Goal: Check status

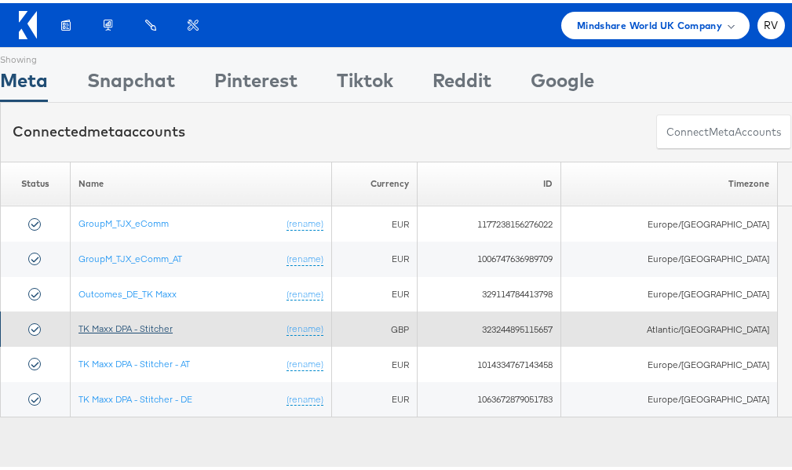
click at [173, 320] on link "TK Maxx DPA - Stitcher" at bounding box center [125, 325] width 94 height 12
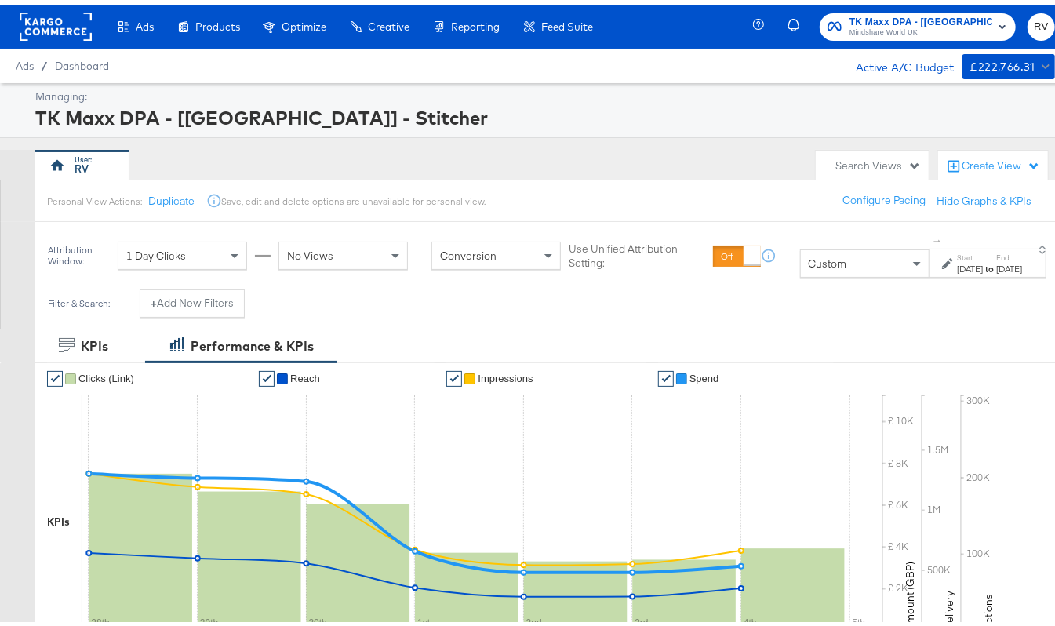
click at [957, 268] on div "[DATE]" at bounding box center [970, 264] width 26 height 13
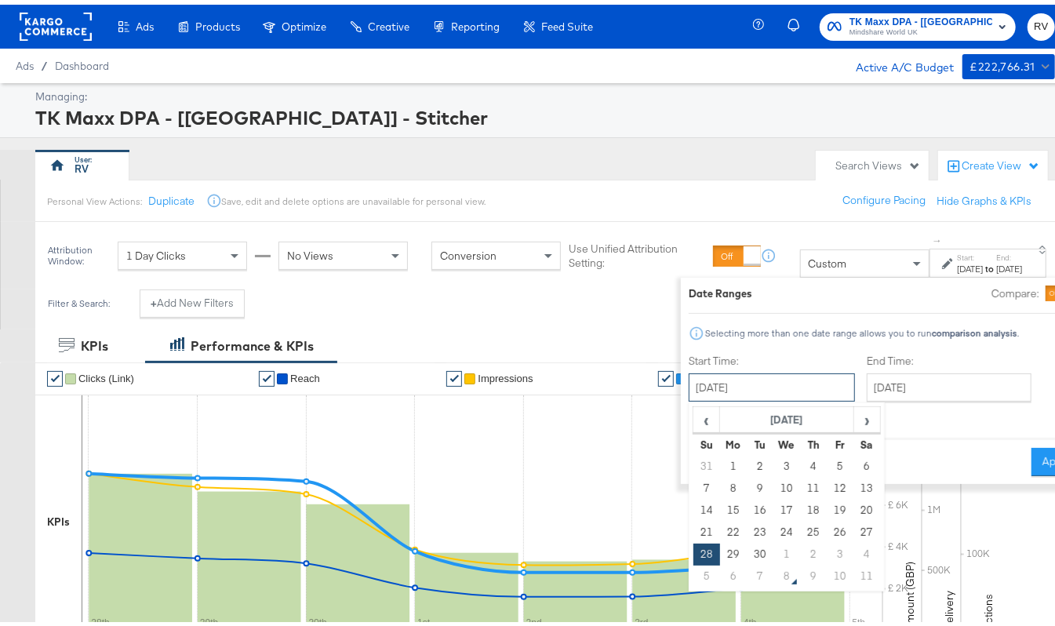
click at [698, 391] on input "[DATE]" at bounding box center [772, 383] width 166 height 28
click at [694, 418] on span "‹" at bounding box center [706, 415] width 24 height 24
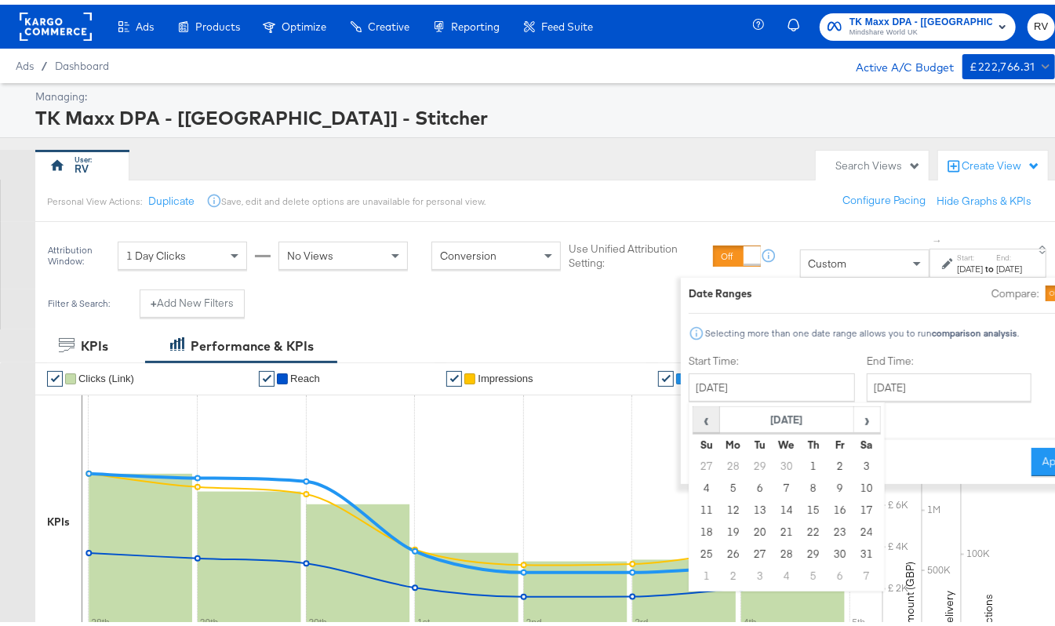
click at [694, 418] on span "‹" at bounding box center [706, 415] width 24 height 24
click at [694, 415] on span "‹" at bounding box center [706, 415] width 24 height 24
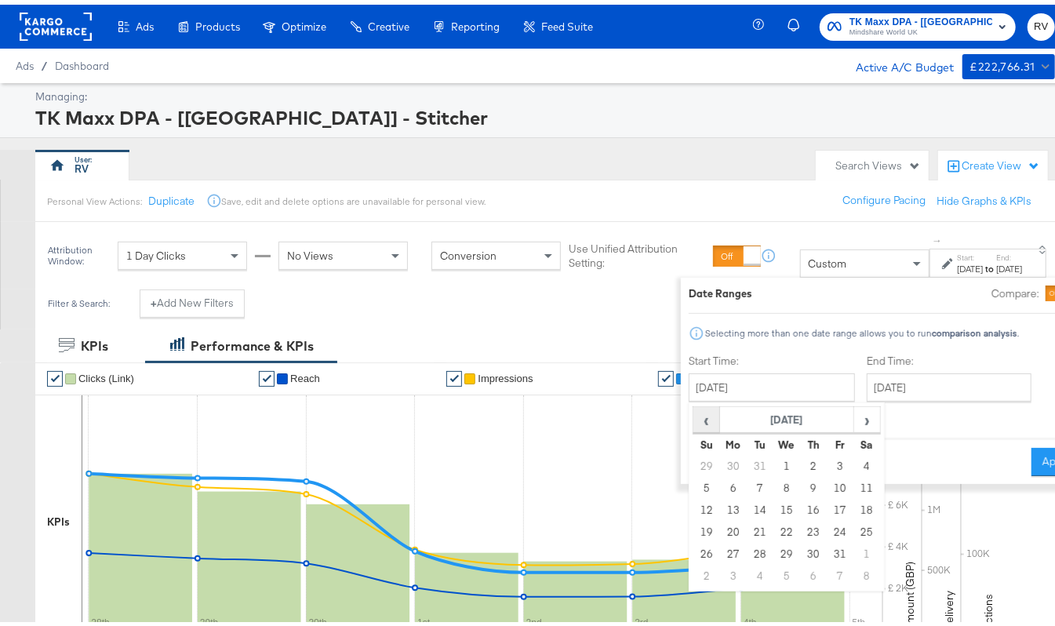
click at [694, 415] on span "‹" at bounding box center [706, 415] width 24 height 24
click at [854, 413] on span "›" at bounding box center [866, 415] width 24 height 24
click at [854, 412] on span "›" at bounding box center [866, 415] width 24 height 24
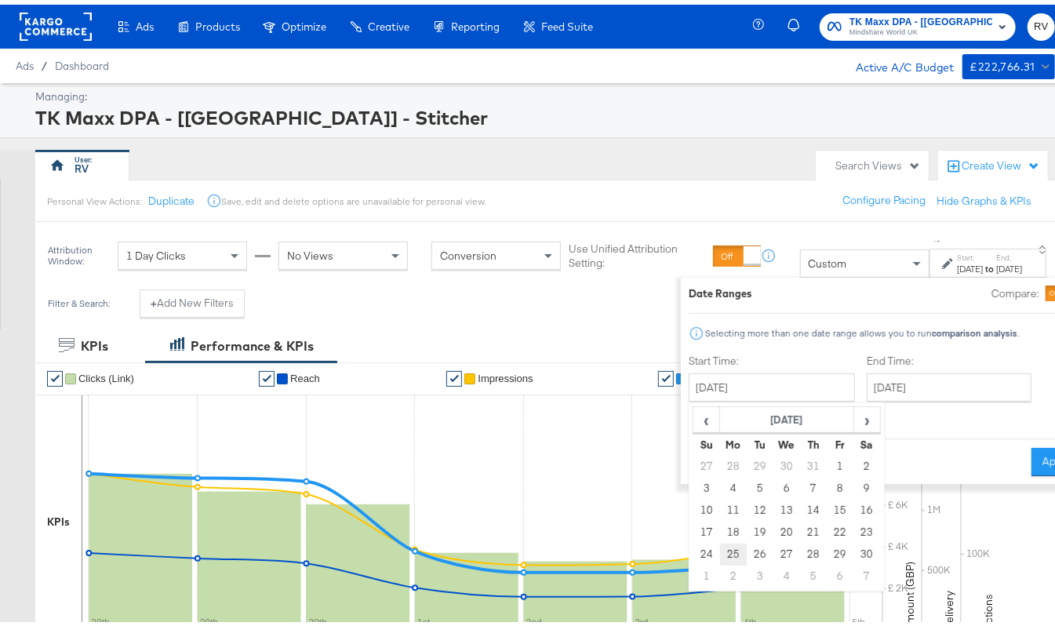
click at [720, 553] on td "25" at bounding box center [733, 550] width 27 height 22
type input "[DATE]"
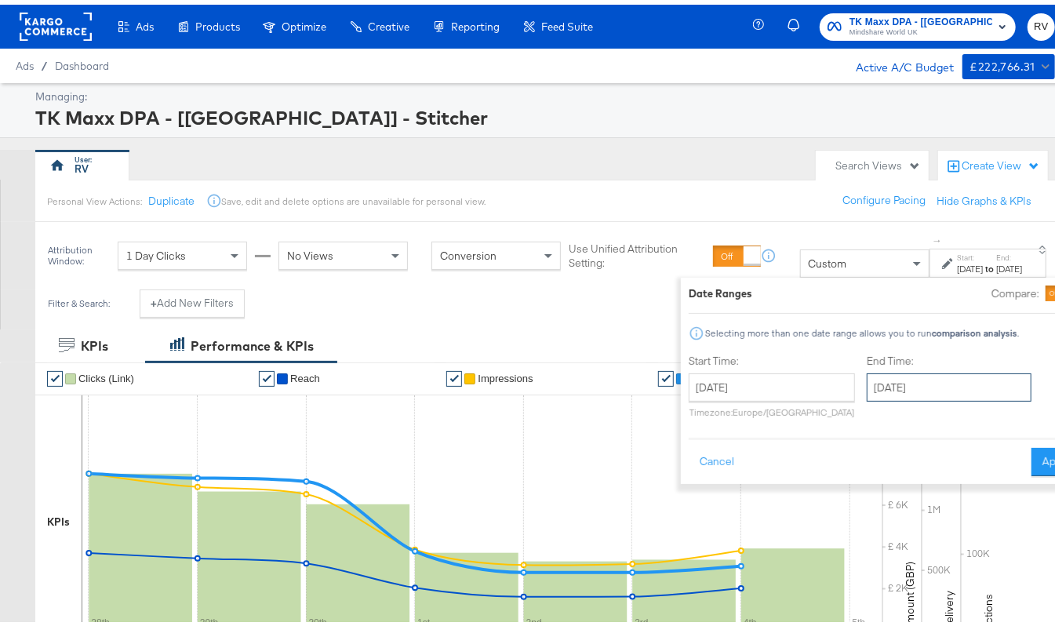
click at [867, 381] on input "[DATE]" at bounding box center [949, 383] width 165 height 28
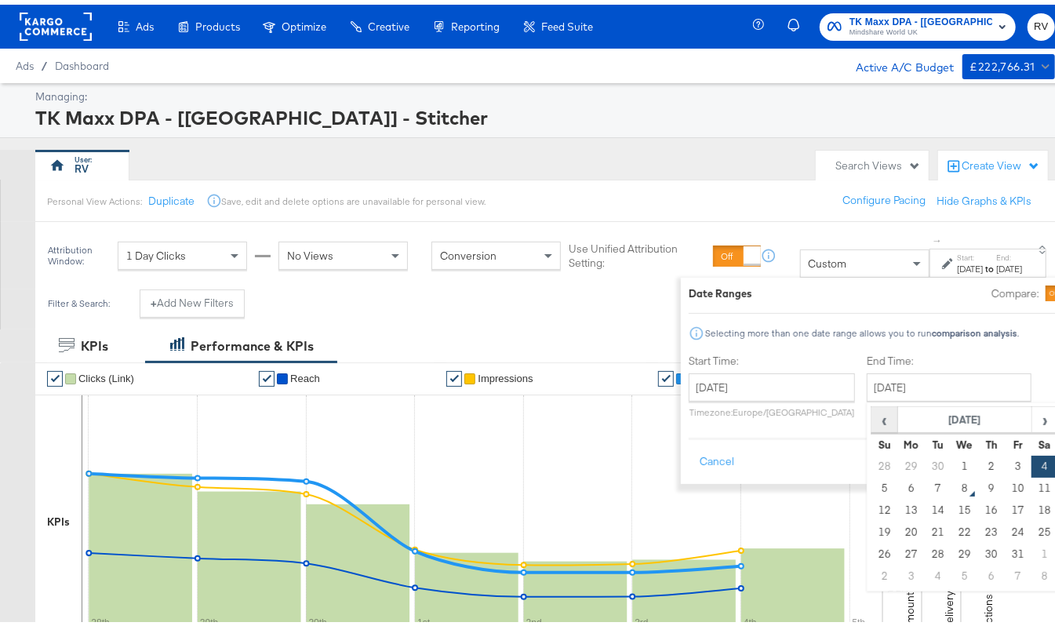
click at [873, 417] on span "‹" at bounding box center [885, 415] width 24 height 24
click at [873, 416] on span "‹" at bounding box center [885, 415] width 24 height 24
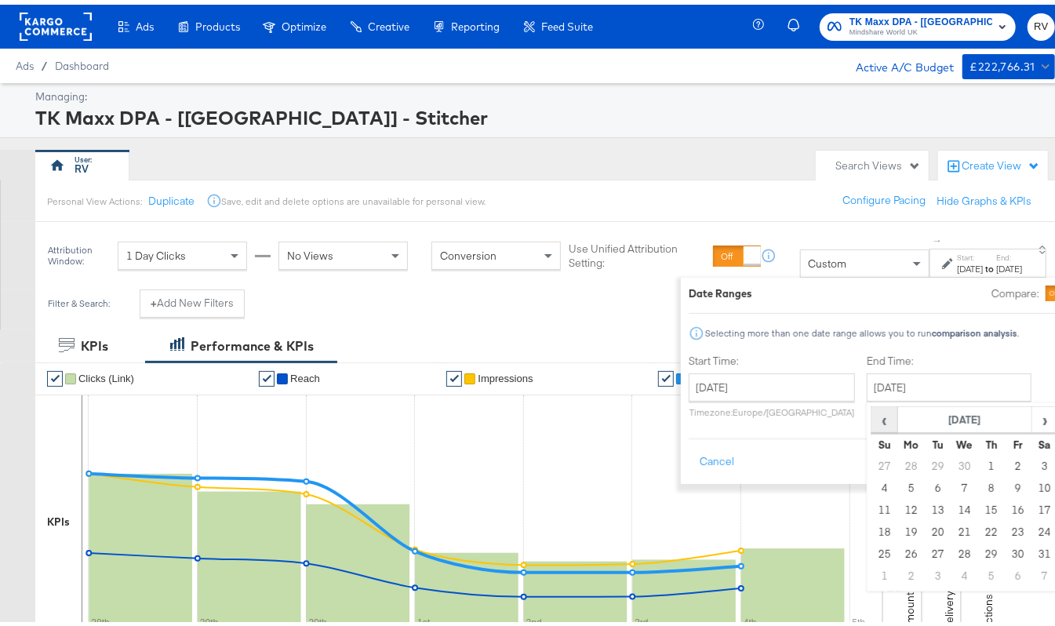
click at [873, 416] on span "‹" at bounding box center [885, 415] width 24 height 24
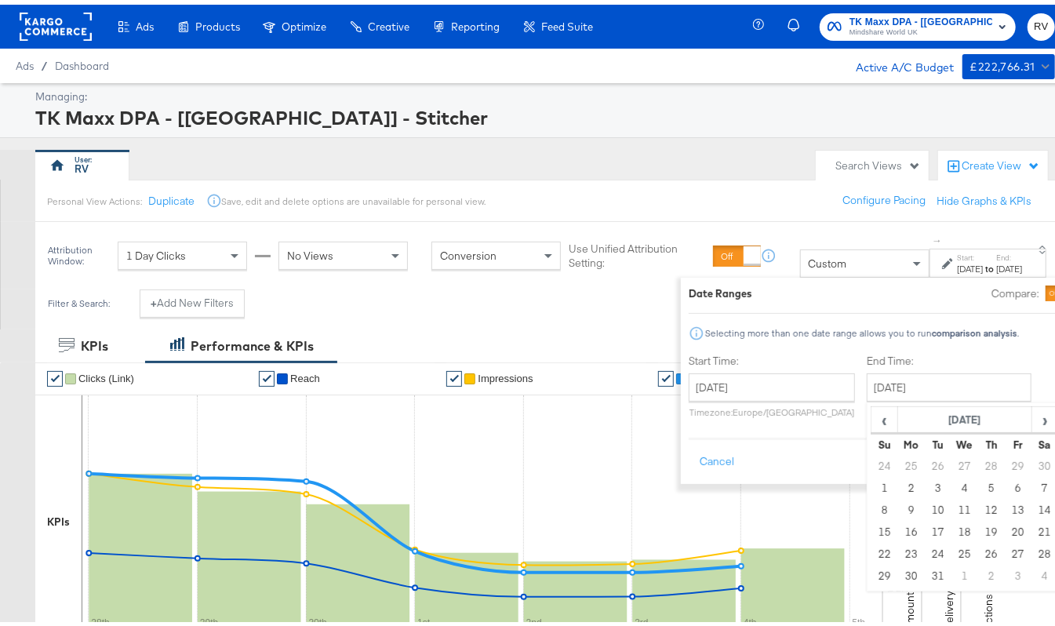
click at [898, 478] on td "2" at bounding box center [911, 484] width 27 height 22
type input "[DATE]"
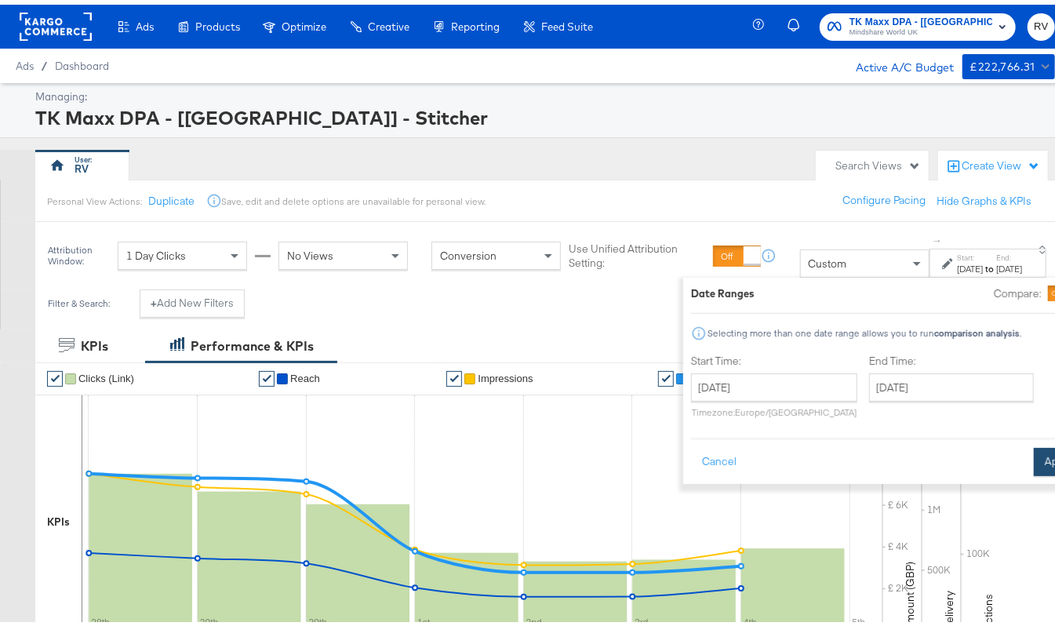
click at [1034, 459] on button "Apply" at bounding box center [1058, 457] width 49 height 28
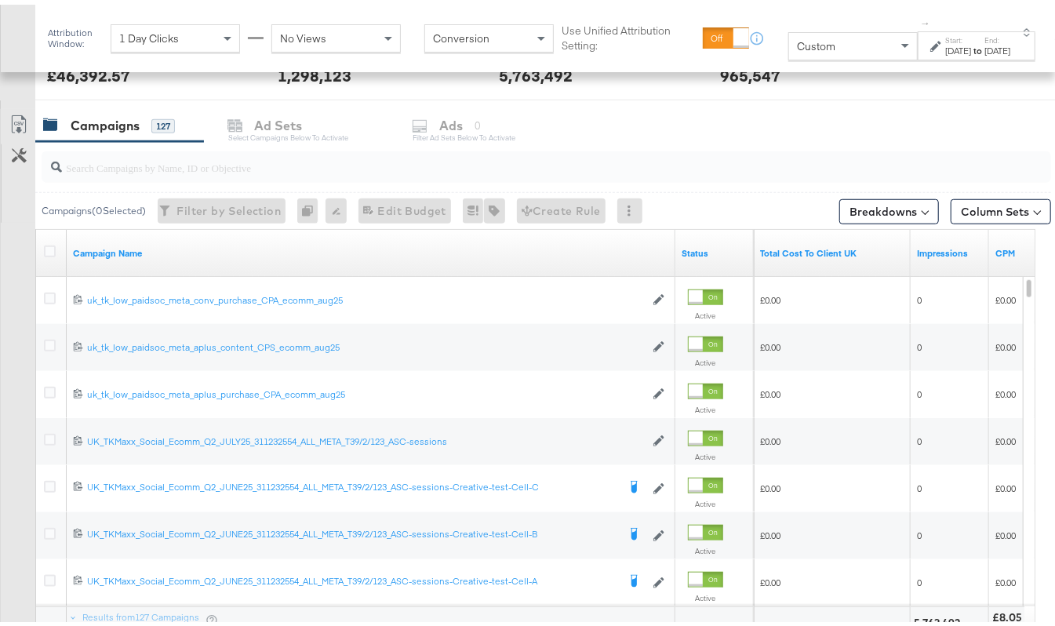
scroll to position [732, 0]
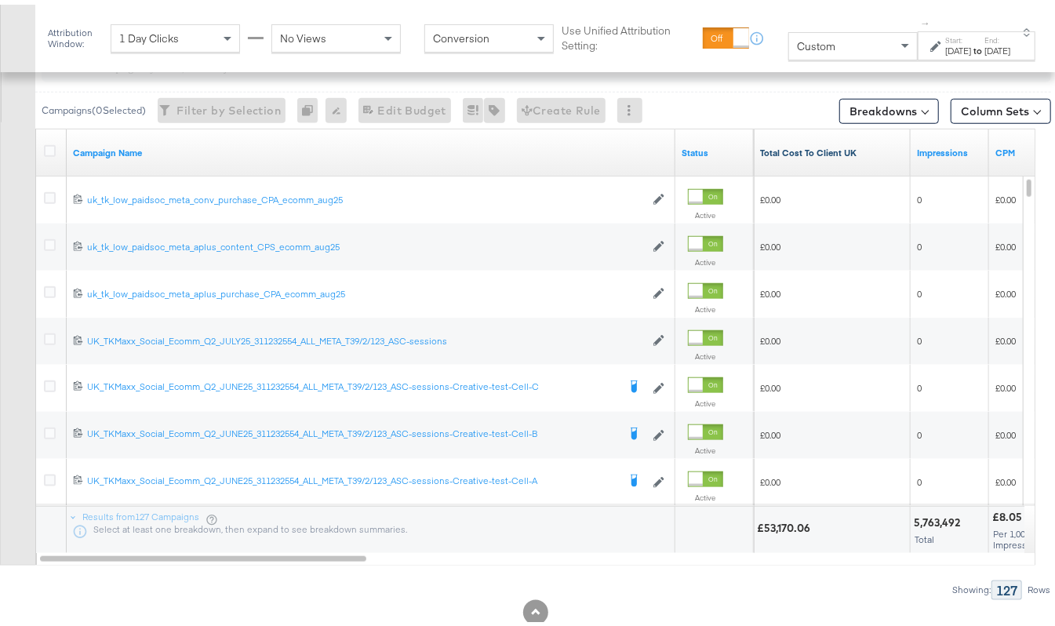
click at [835, 154] on link "Total Cost To Client UK" at bounding box center [832, 148] width 144 height 13
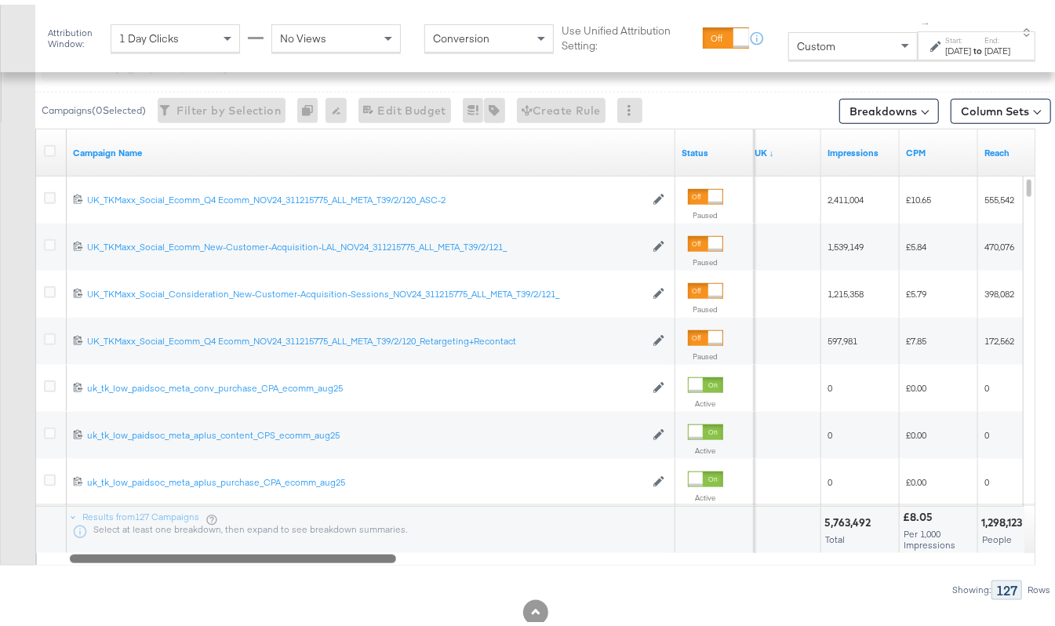
drag, startPoint x: 325, startPoint y: 553, endPoint x: 287, endPoint y: 544, distance: 38.8
click at [287, 544] on div "Campaign Name Status Total Cost To Client UK ↓ Impressions CPM Reach [PHONE_NUM…" at bounding box center [535, 342] width 1000 height 437
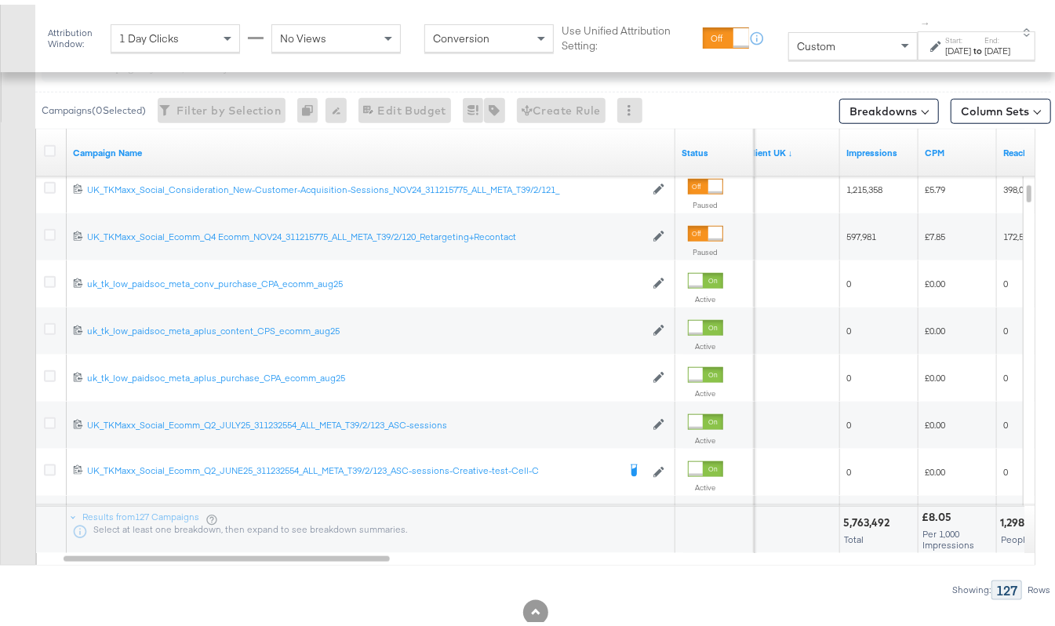
drag, startPoint x: 309, startPoint y: 559, endPoint x: 259, endPoint y: 595, distance: 61.4
click at [259, 595] on div "Showing: 127 Rows" at bounding box center [525, 586] width 1051 height 20
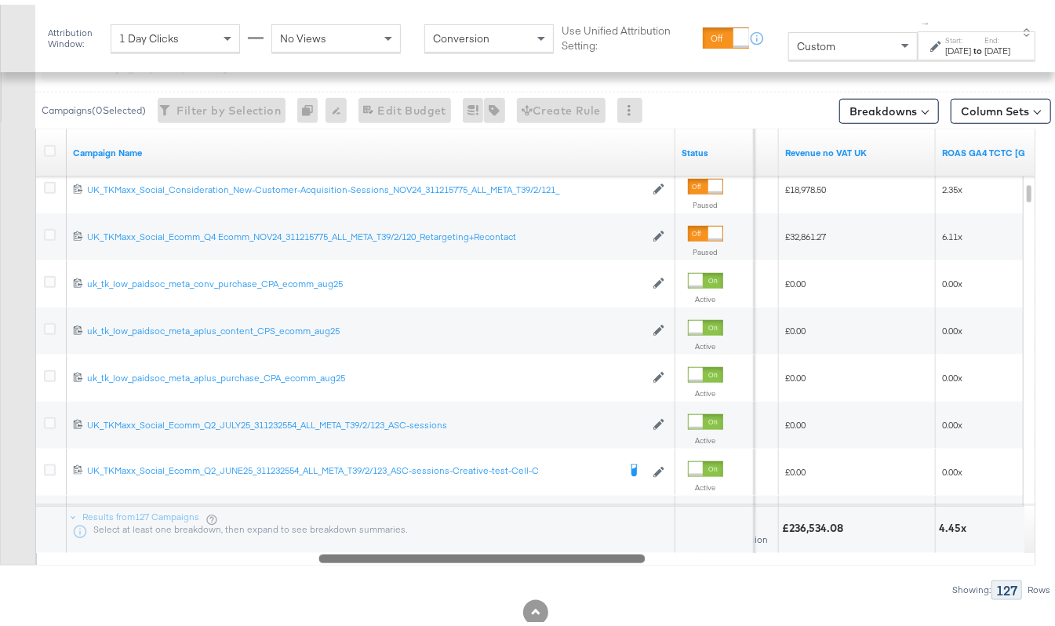
drag, startPoint x: 268, startPoint y: 556, endPoint x: 493, endPoint y: 535, distance: 225.3
click at [493, 535] on div "Campaign Name Status CTR (Link) Revenue no VAT UK ROAS GA4 TCTC [GEOGRAPHIC_DAT…" at bounding box center [535, 342] width 1000 height 437
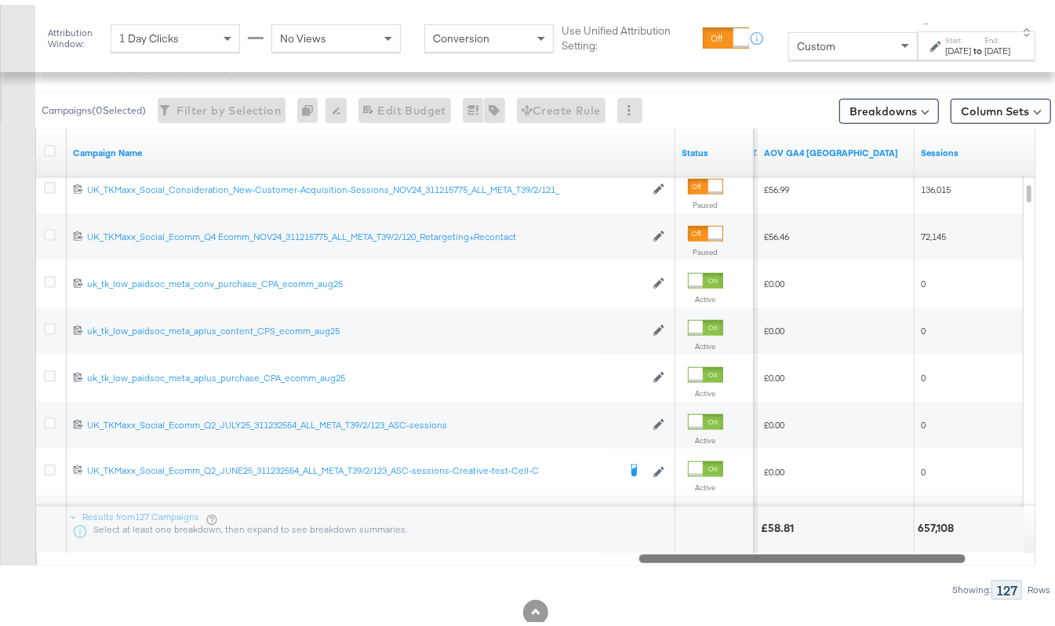
drag, startPoint x: 591, startPoint y: 554, endPoint x: 912, endPoint y: 568, distance: 321.2
click at [912, 568] on div "Campaigns ( 0 Selected) Filter by Selection Filter 0 campaigns 0 Rename 0 campa…" at bounding box center [525, 316] width 1051 height 558
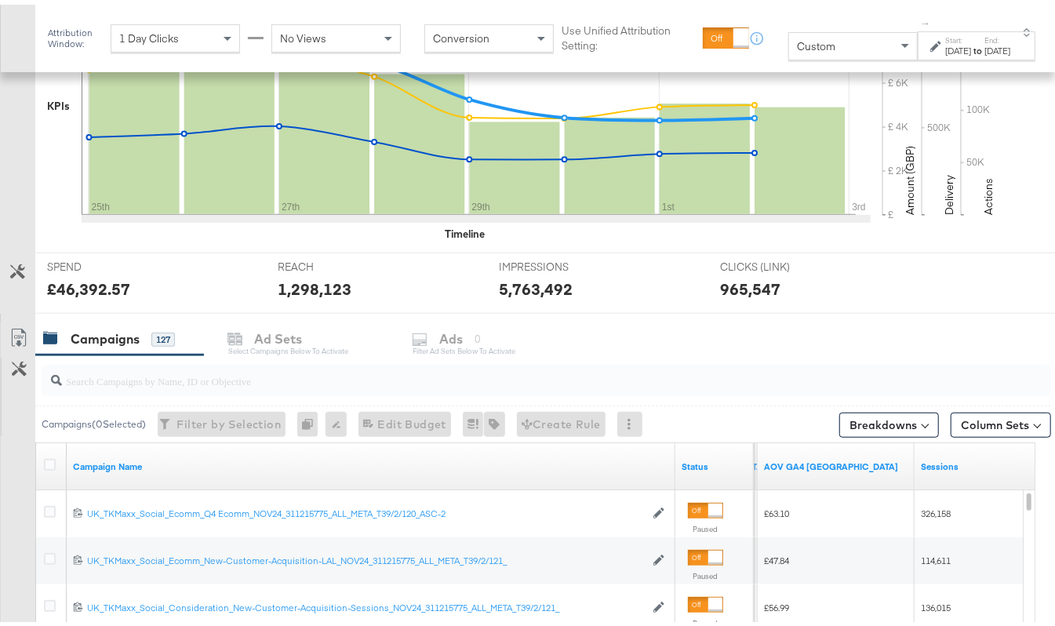
scroll to position [772, 0]
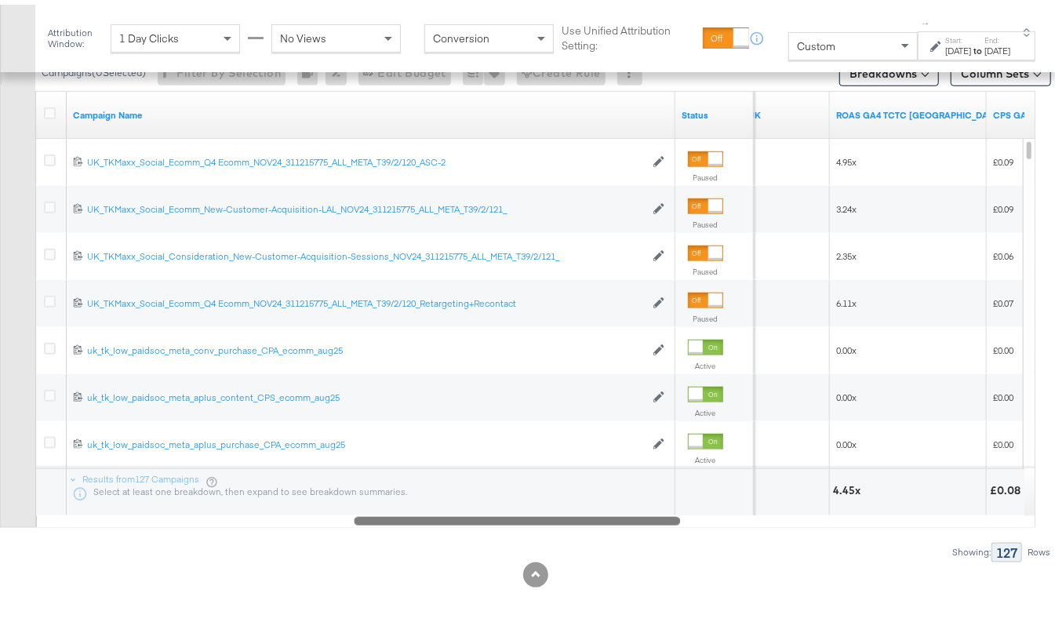
drag, startPoint x: 876, startPoint y: 518, endPoint x: 639, endPoint y: 521, distance: 237.0
click at [639, 521] on div at bounding box center [517, 515] width 326 height 13
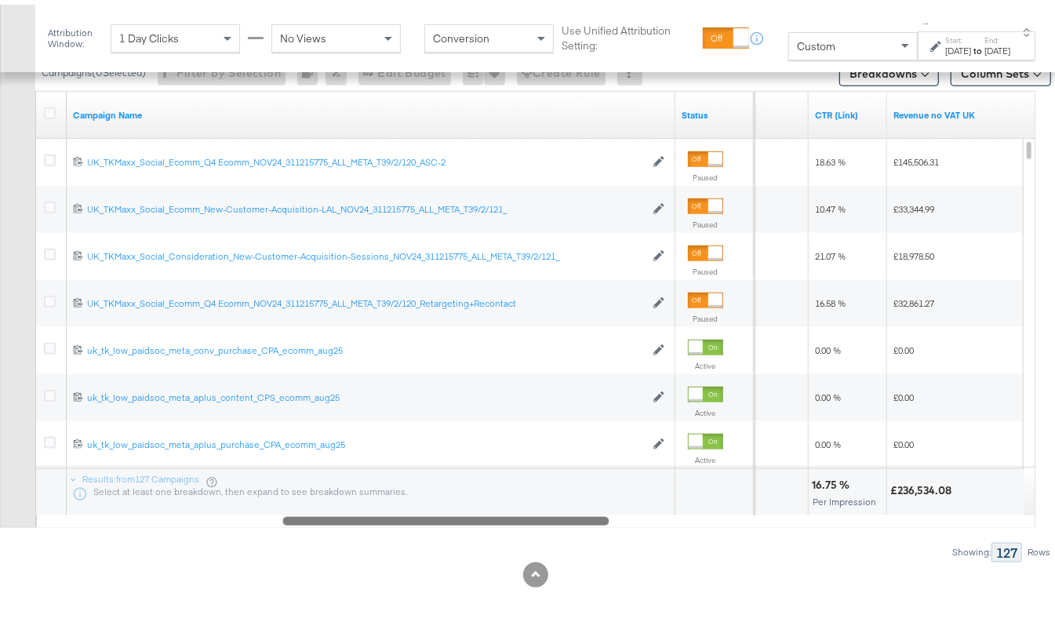
drag, startPoint x: 618, startPoint y: 516, endPoint x: 547, endPoint y: 518, distance: 71.4
click at [547, 518] on div at bounding box center [446, 515] width 326 height 13
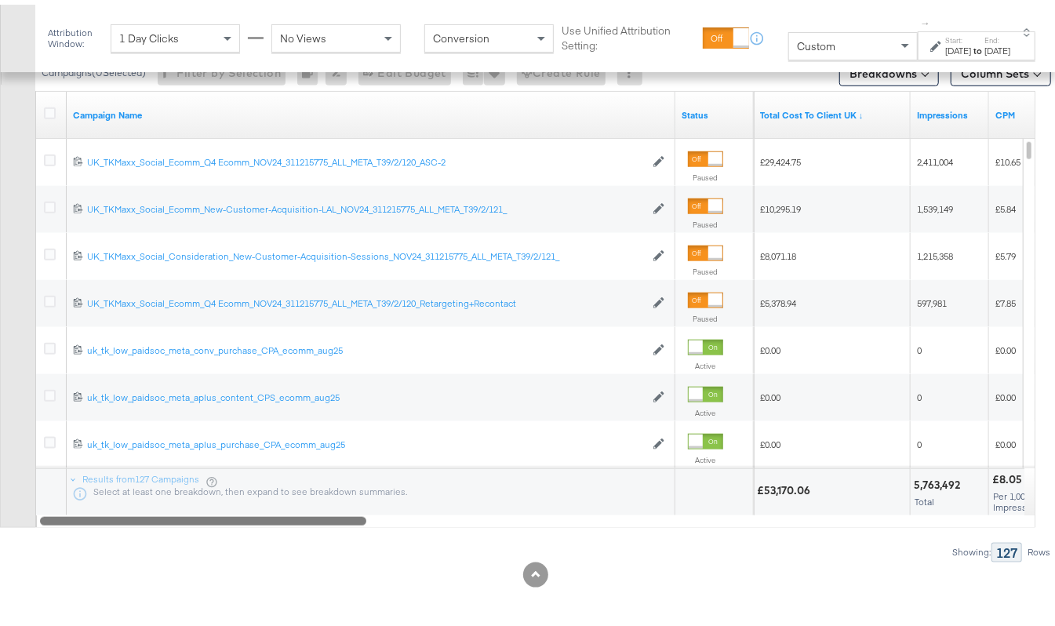
drag, startPoint x: 578, startPoint y: 516, endPoint x: 289, endPoint y: 537, distance: 290.4
click at [289, 537] on div "Campaigns ( 0 Selected) Filter by Selection Filter 0 campaigns 0 Rename 0 campa…" at bounding box center [525, 278] width 1051 height 558
